Goal: Transaction & Acquisition: Purchase product/service

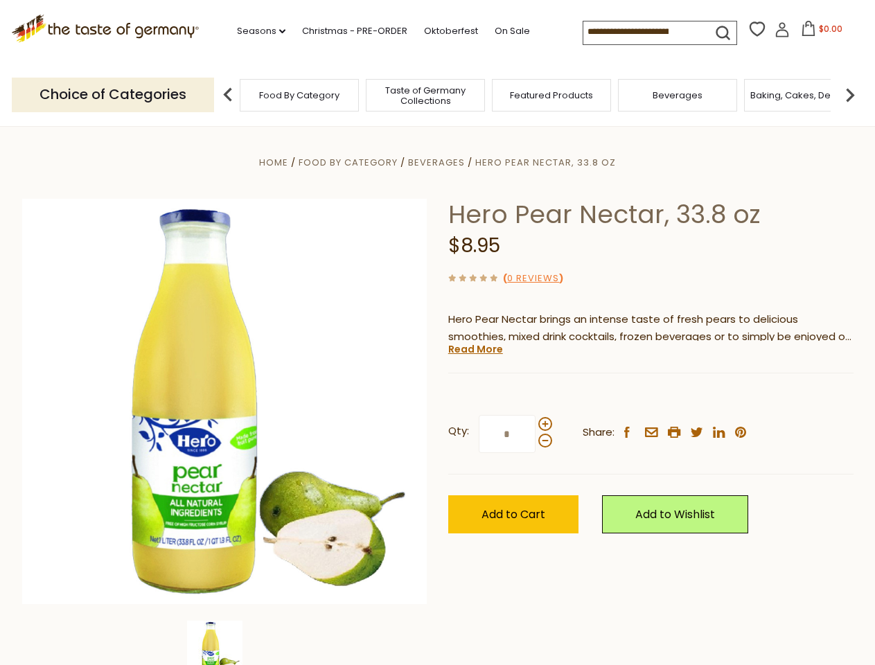
click at [437, 332] on div "Home Food By Category [GEOGRAPHIC_DATA] Hero Pear Nectar, 33.8 oz Hero Pear Nec…" at bounding box center [438, 420] width 852 height 533
click at [256, 31] on link "Seasons dropdown_arrow" at bounding box center [261, 31] width 48 height 15
click at [643, 32] on input at bounding box center [641, 30] width 117 height 19
click at [819, 33] on span "$0.00" at bounding box center [831, 29] width 24 height 12
click at [437, 332] on div "Home Food By Category [GEOGRAPHIC_DATA] Hero Pear Nectar, 33.8 oz Hero Pear Nec…" at bounding box center [438, 420] width 852 height 533
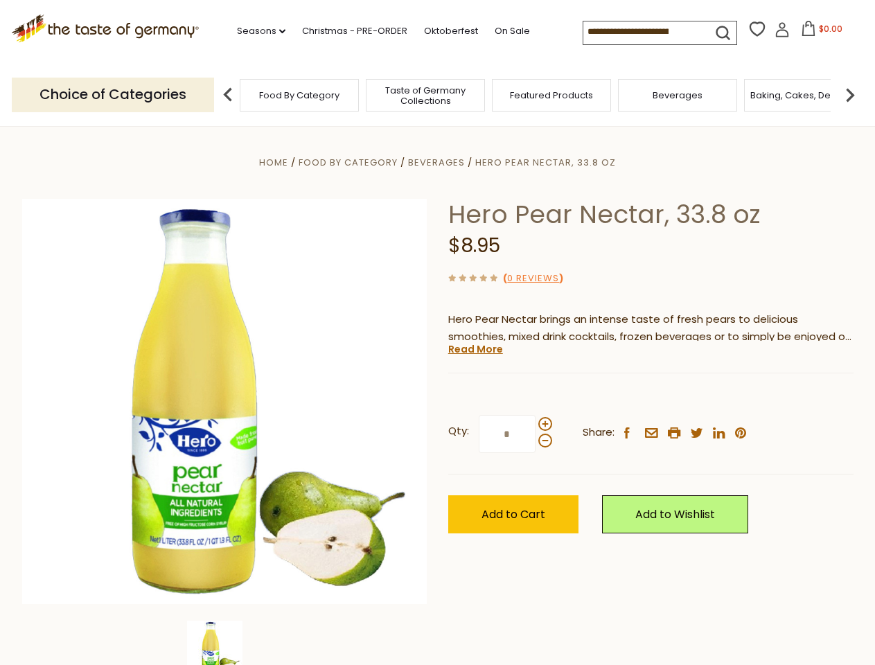
click at [256, 31] on link "Seasons dropdown_arrow" at bounding box center [261, 31] width 48 height 15
click at [643, 32] on input at bounding box center [641, 30] width 117 height 19
click at [819, 33] on span "$0.00" at bounding box center [831, 29] width 24 height 12
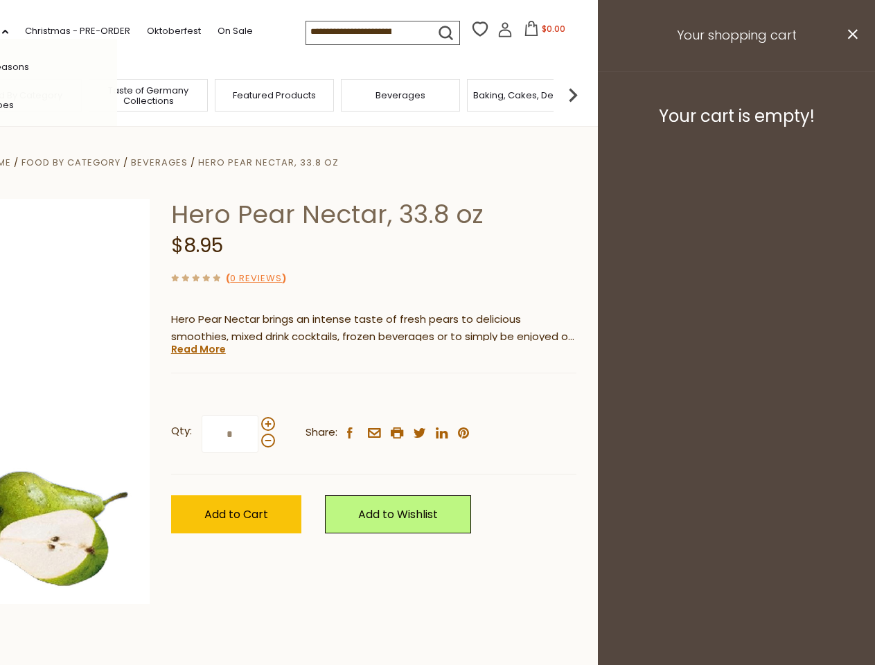
click at [117, 94] on div "All Seasons Recipes Game Day Valentine's Day Karneval St. Patrick's Day Easter …" at bounding box center [38, 332] width 157 height 587
click at [850, 94] on footer "Your cart is empty!" at bounding box center [736, 115] width 277 height 89
click at [437, 396] on div "Qty: * Share: facebook email printer twitter linkedin pinterest" at bounding box center [373, 434] width 405 height 80
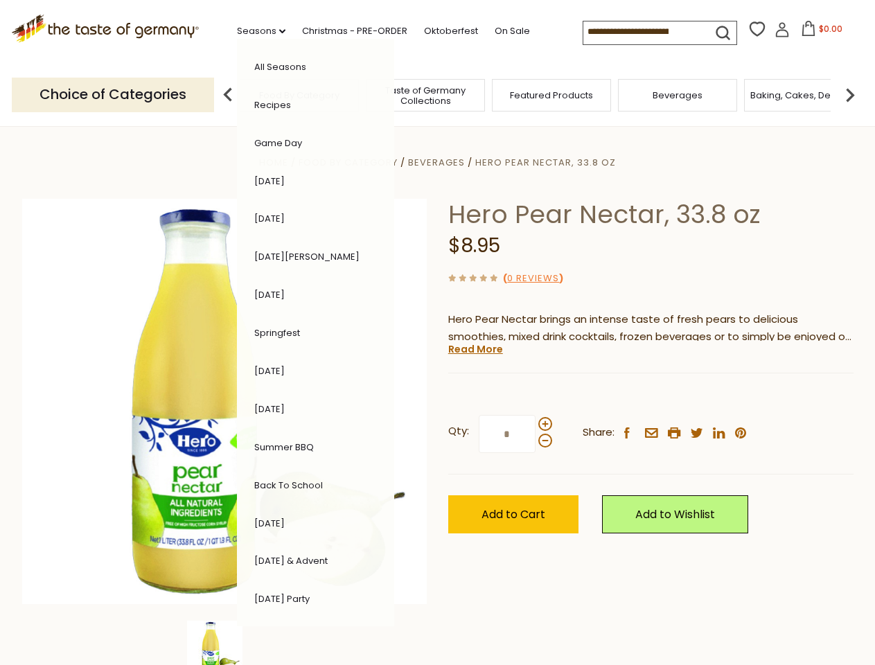
click at [224, 643] on div "Home Food By Category [GEOGRAPHIC_DATA] Hero Pear Nectar, 33.8 oz Hero Pear Nec…" at bounding box center [438, 420] width 852 height 533
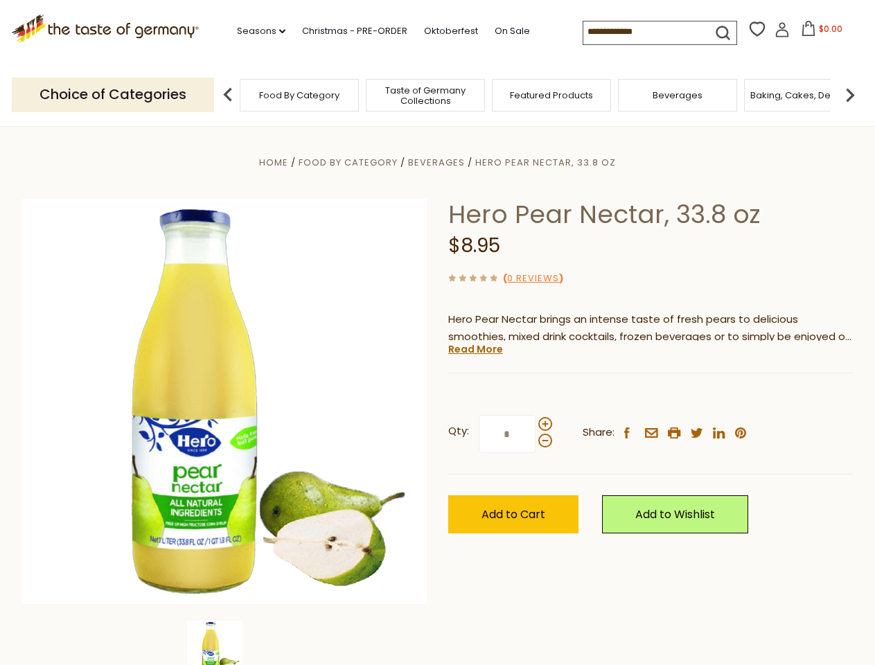
click at [224, 643] on img at bounding box center [214, 648] width 55 height 55
click at [474, 349] on link "Read More" at bounding box center [475, 349] width 55 height 14
